Goal: Task Accomplishment & Management: Use online tool/utility

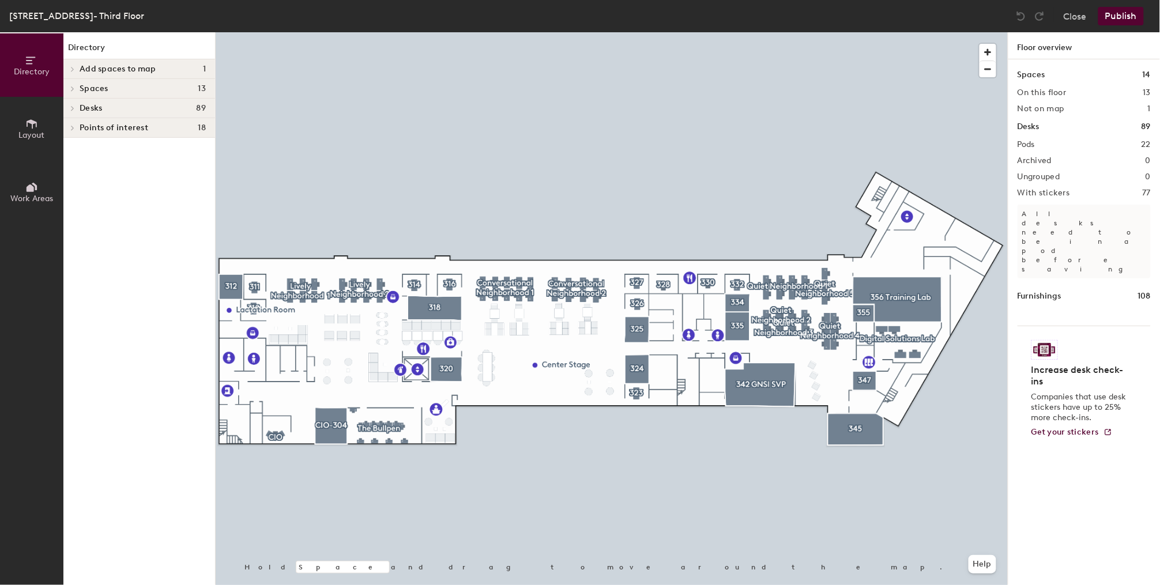
click at [29, 120] on icon at bounding box center [32, 123] width 10 height 9
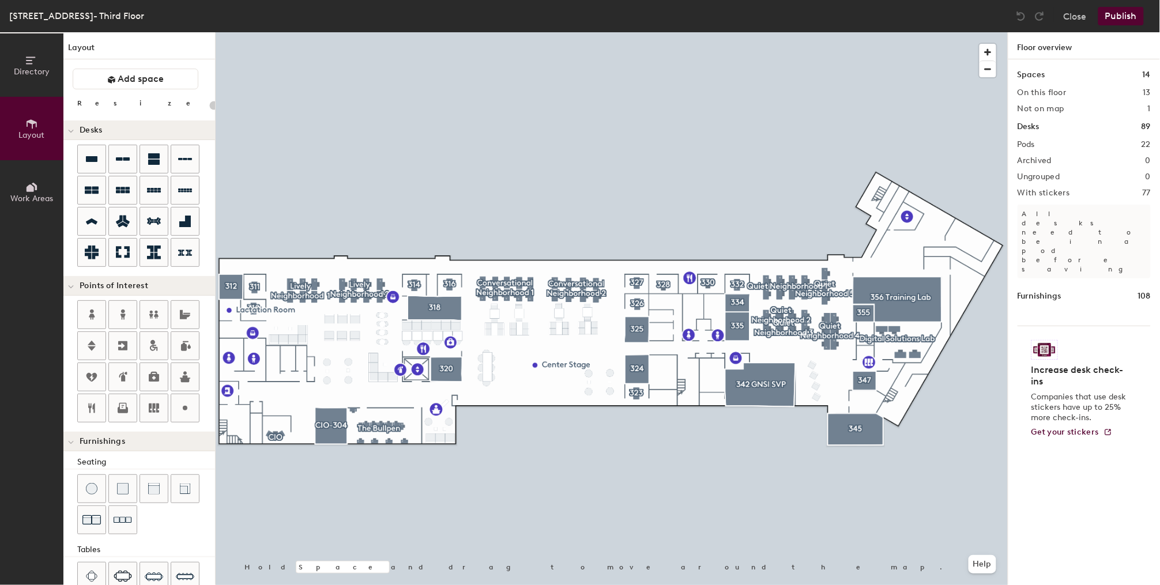
scroll to position [21, 0]
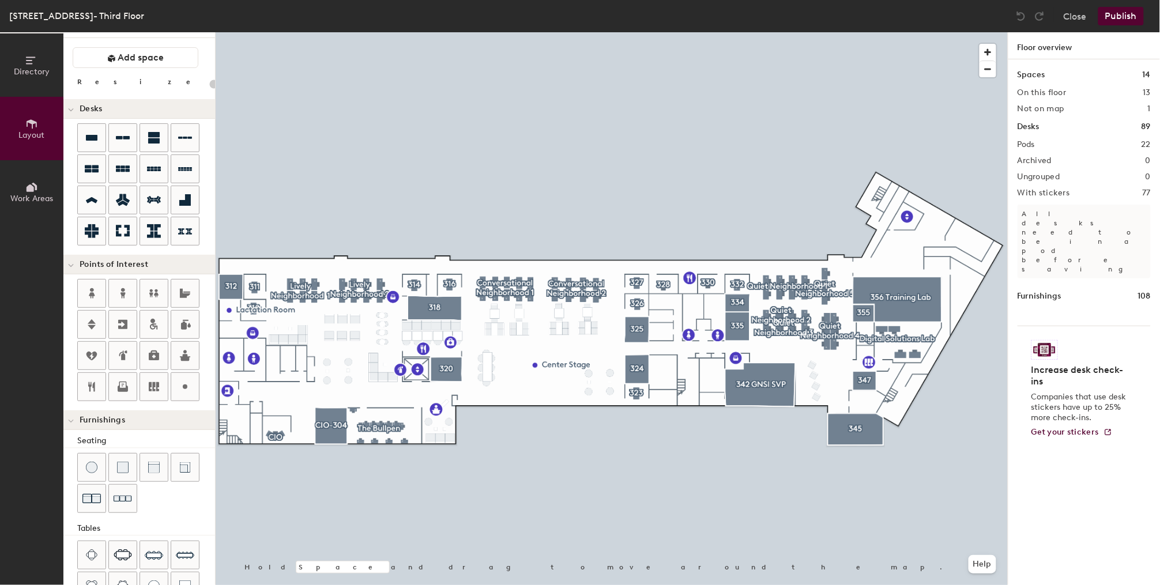
click at [439, 32] on div at bounding box center [612, 32] width 792 height 0
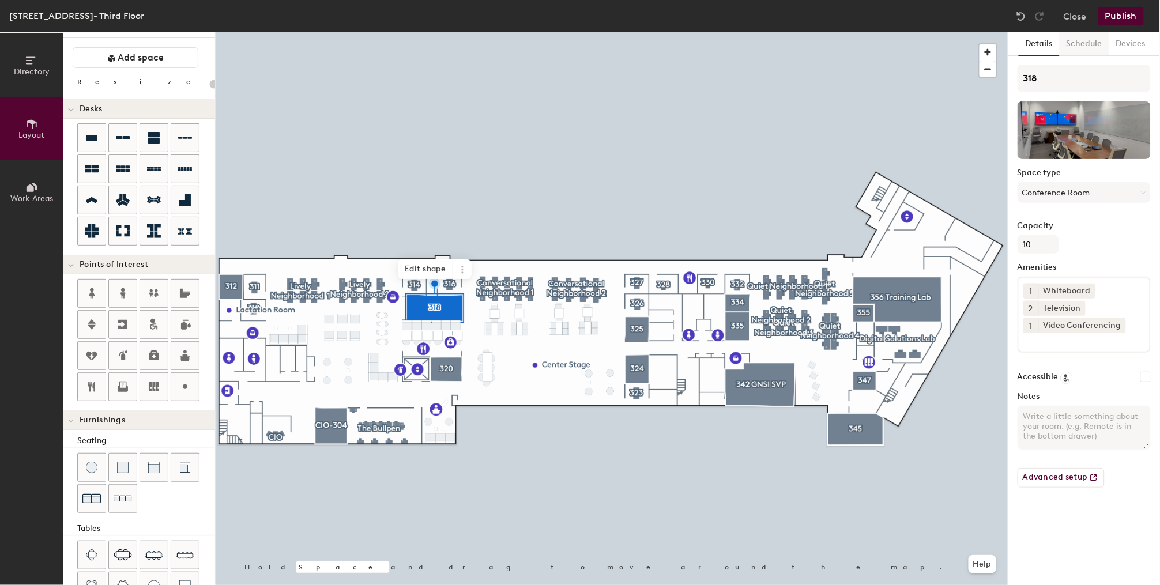
click at [1092, 52] on button "Schedule" at bounding box center [1084, 44] width 50 height 24
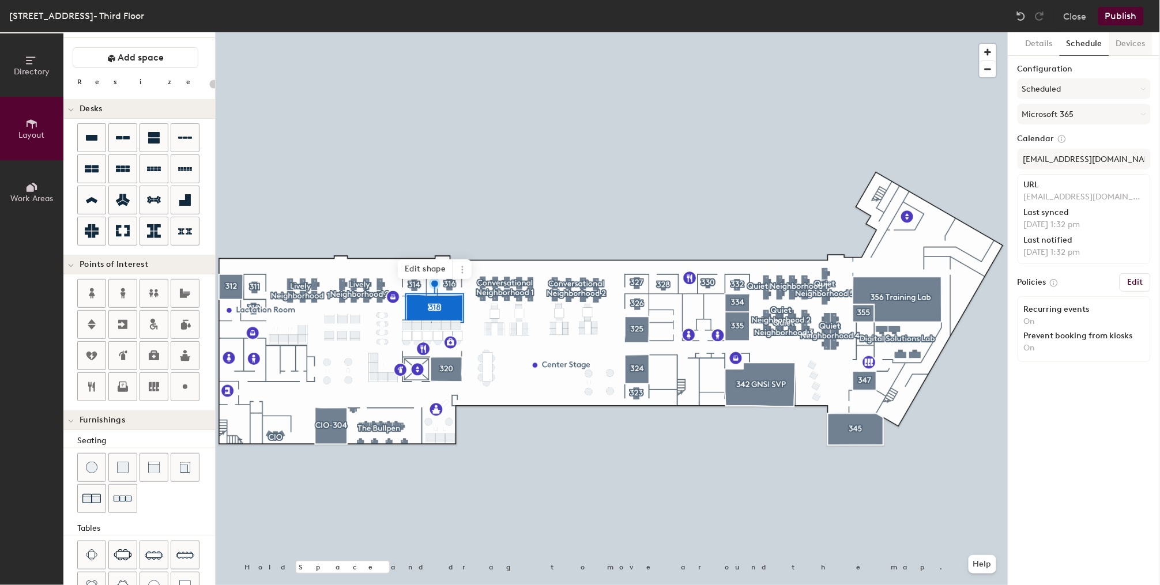
click at [1126, 43] on button "Devices" at bounding box center [1130, 44] width 43 height 24
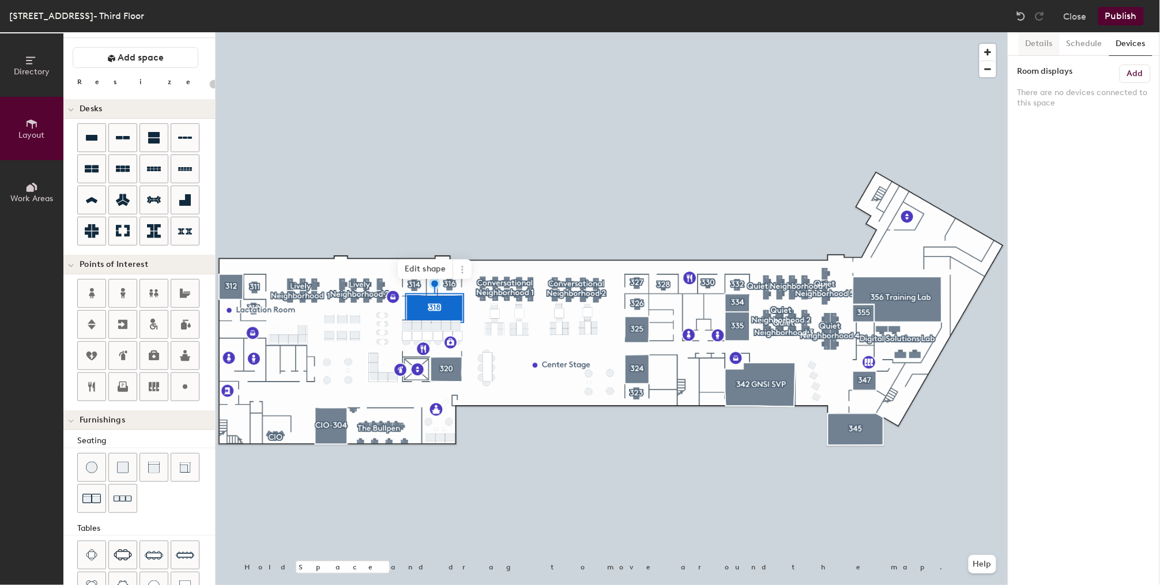
click at [1044, 51] on button "Details" at bounding box center [1038, 44] width 41 height 24
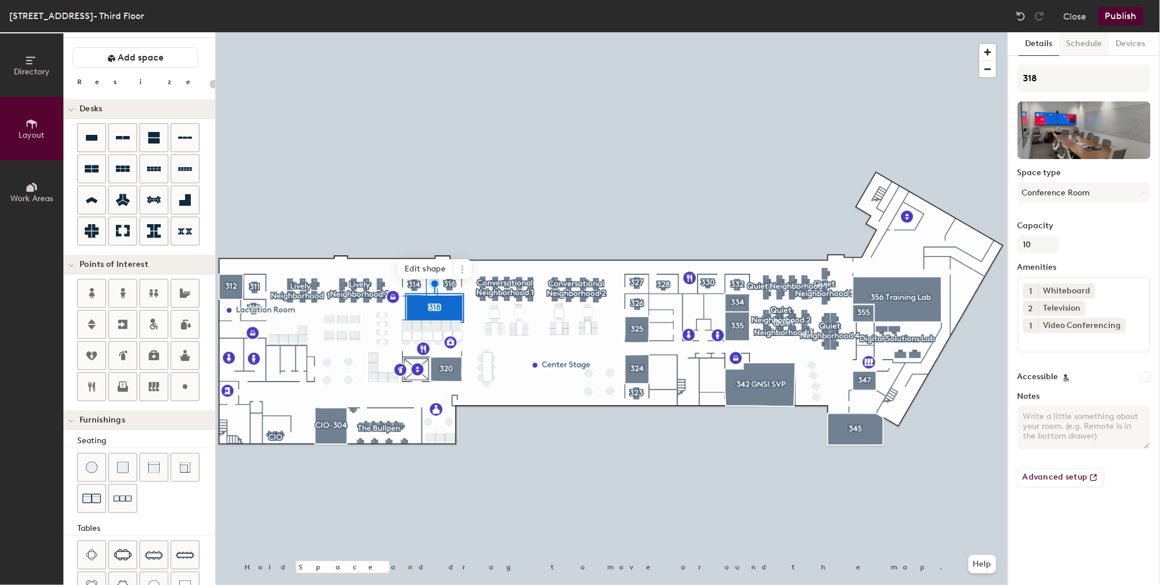
click at [1075, 44] on button "Schedule" at bounding box center [1084, 44] width 50 height 24
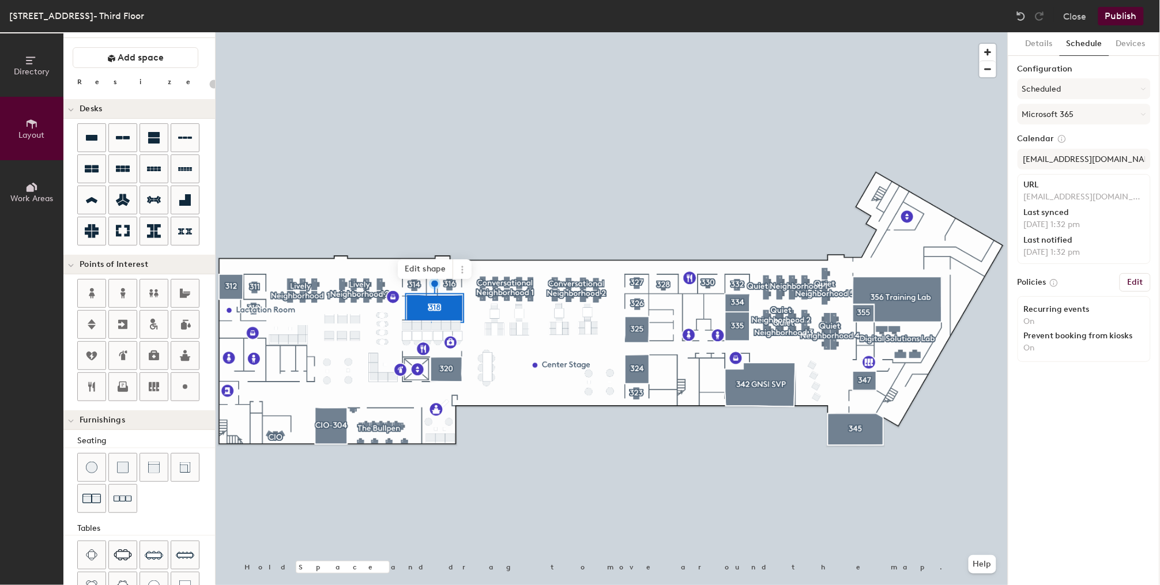
click at [1147, 280] on button "Edit" at bounding box center [1134, 282] width 31 height 18
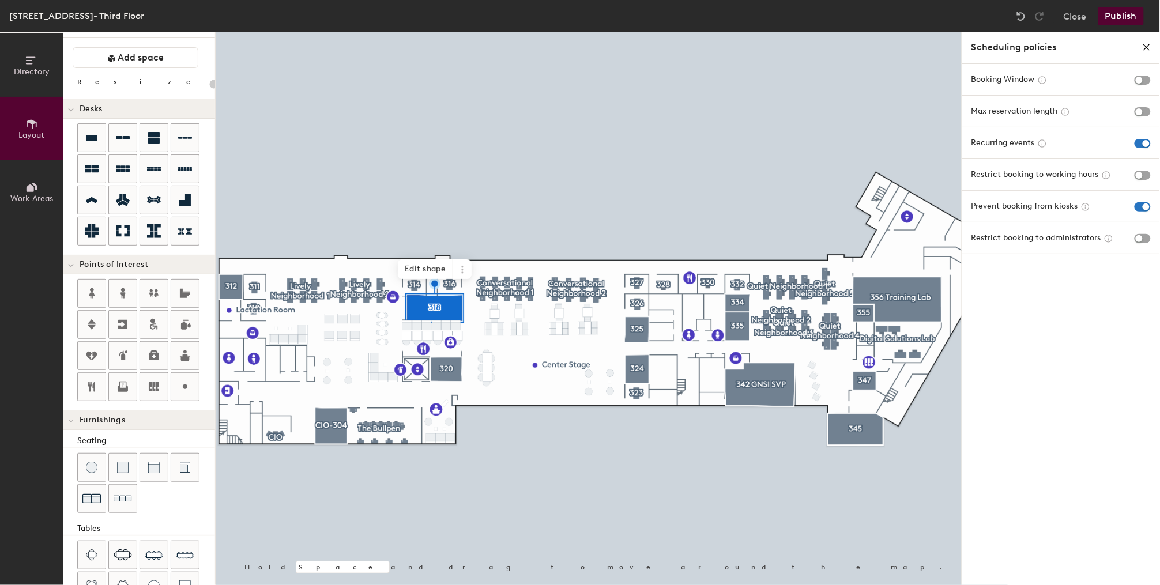
click at [1150, 49] on icon "close policies" at bounding box center [1146, 47] width 9 height 9
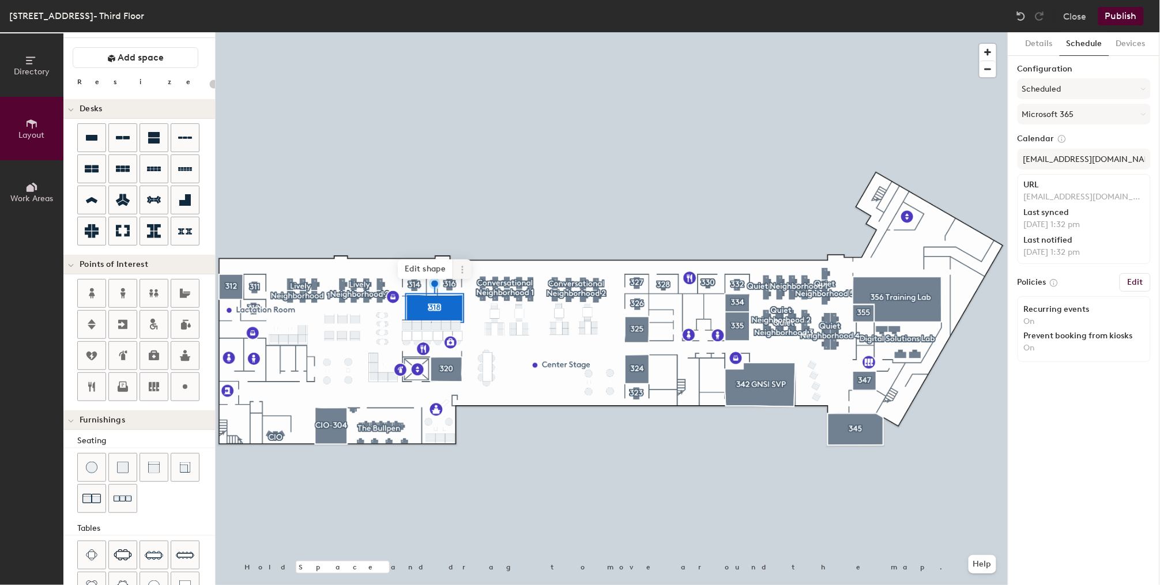
click at [414, 32] on div at bounding box center [612, 32] width 792 height 0
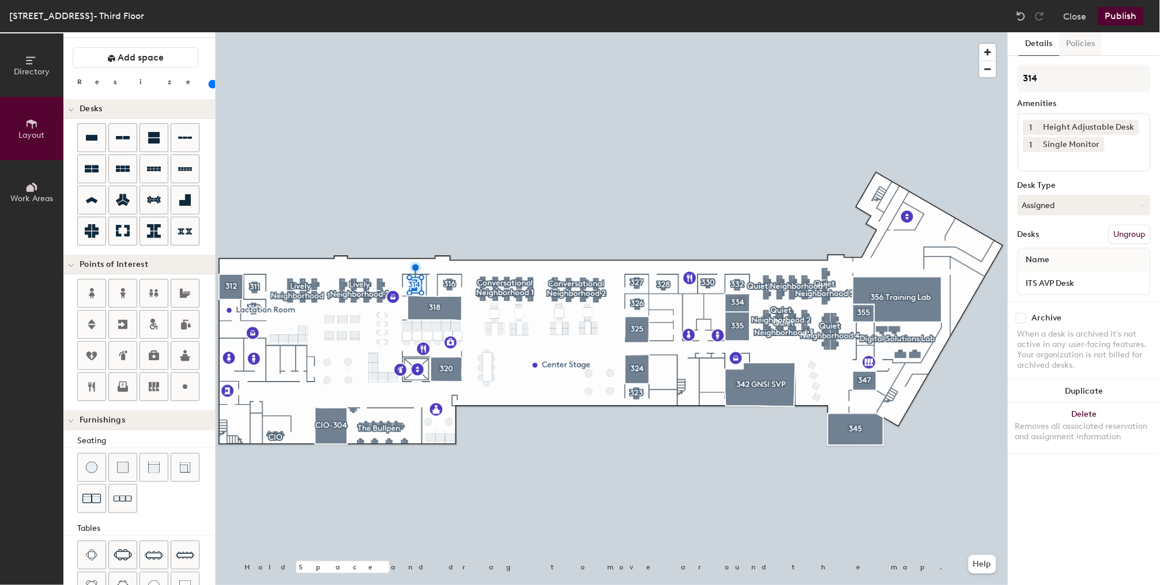
click at [1085, 51] on button "Policies" at bounding box center [1080, 44] width 43 height 24
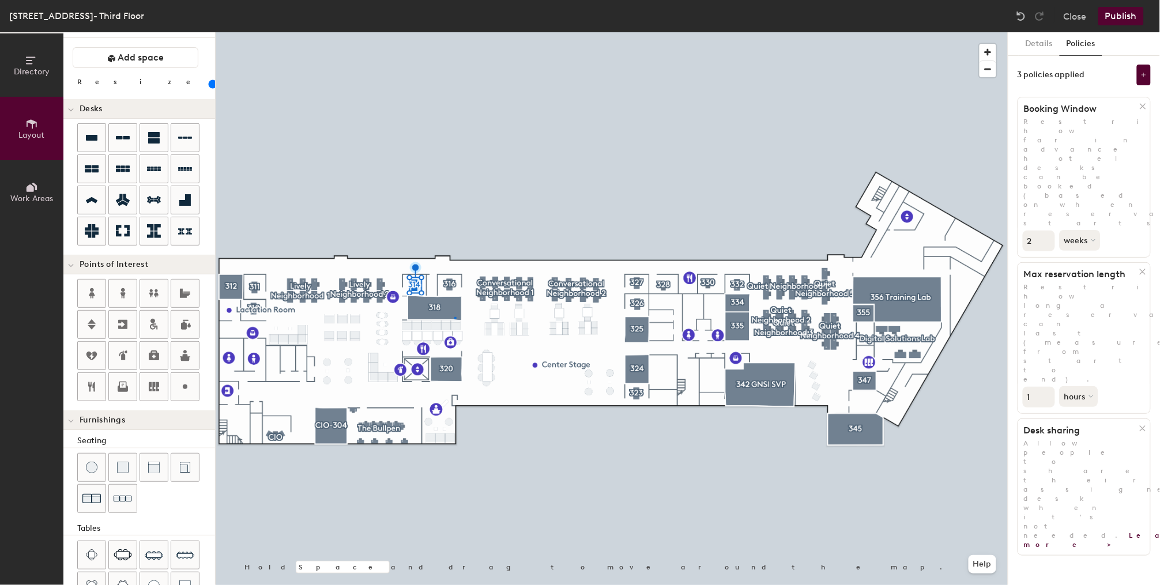
click at [455, 32] on div at bounding box center [612, 32] width 792 height 0
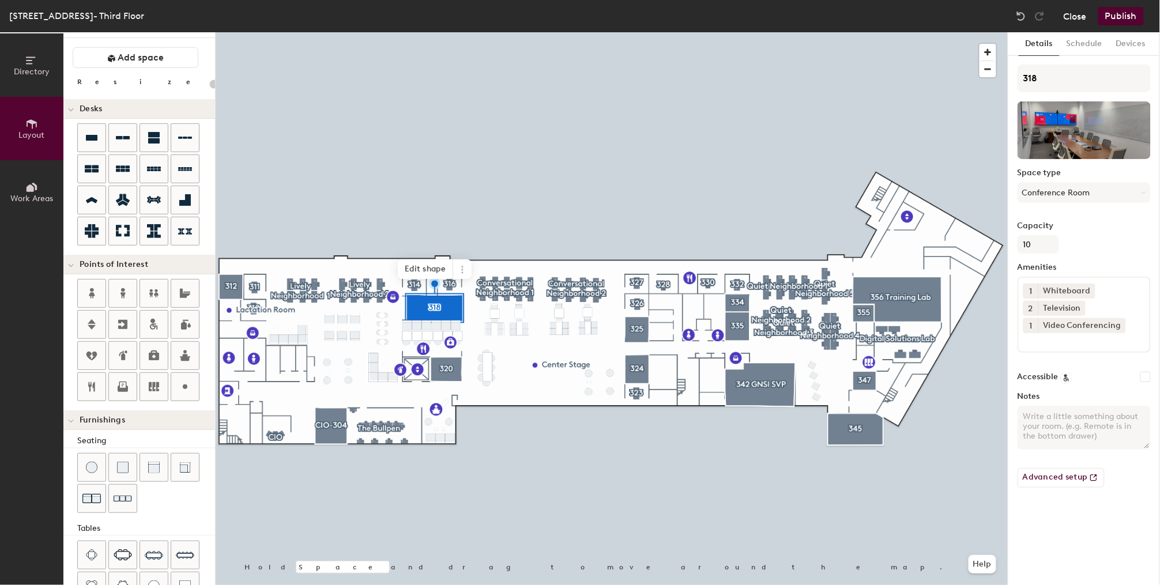
click at [1070, 20] on button "Close" at bounding box center [1074, 16] width 23 height 18
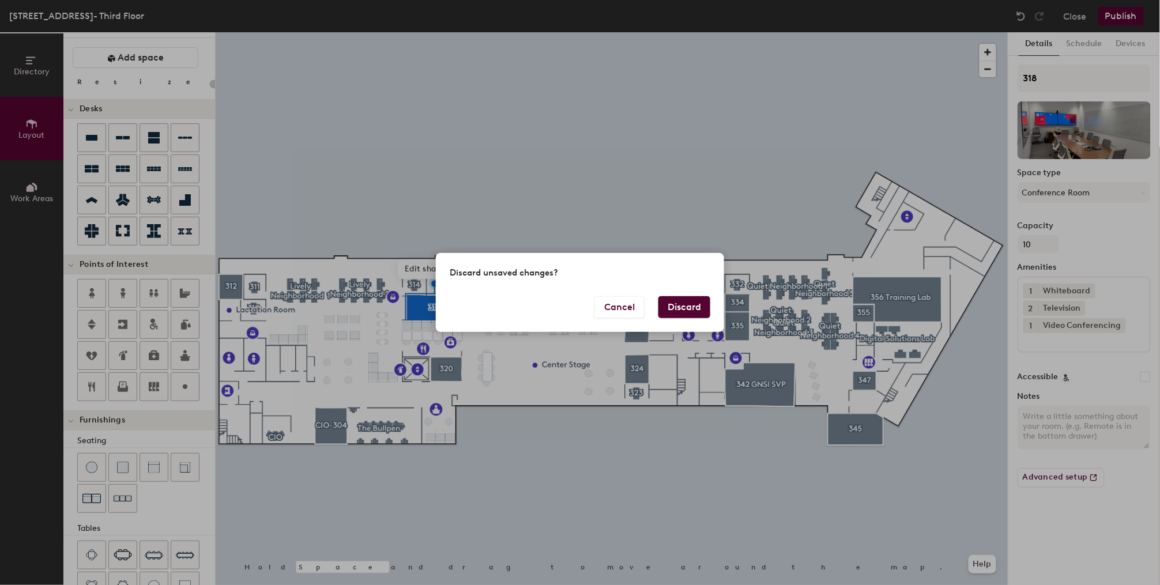
click at [678, 307] on button "Discard" at bounding box center [684, 307] width 52 height 22
type input "20"
